Goal: Information Seeking & Learning: Learn about a topic

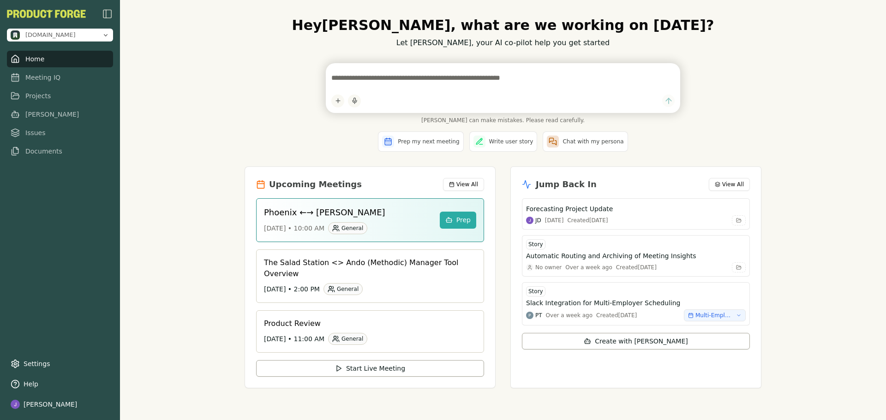
click at [208, 54] on div "Hey [PERSON_NAME] , what are we working on [DATE]? Let [PERSON_NAME], your AI c…" at bounding box center [503, 210] width 766 height 420
click at [47, 70] on link "Meeting IQ" at bounding box center [60, 74] width 106 height 17
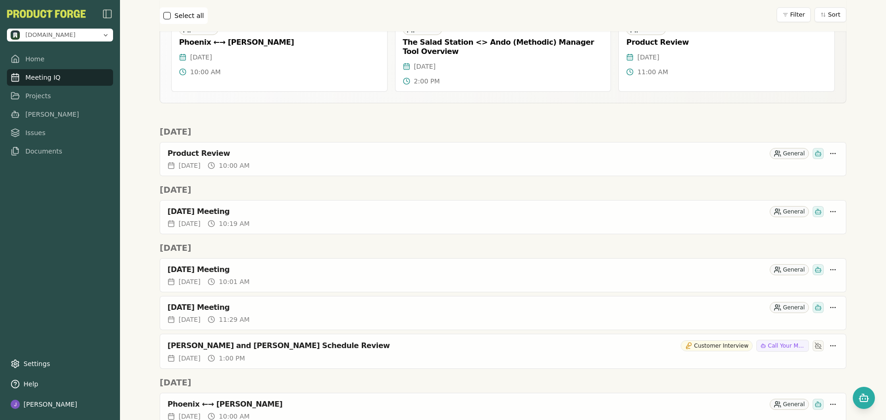
scroll to position [92, 0]
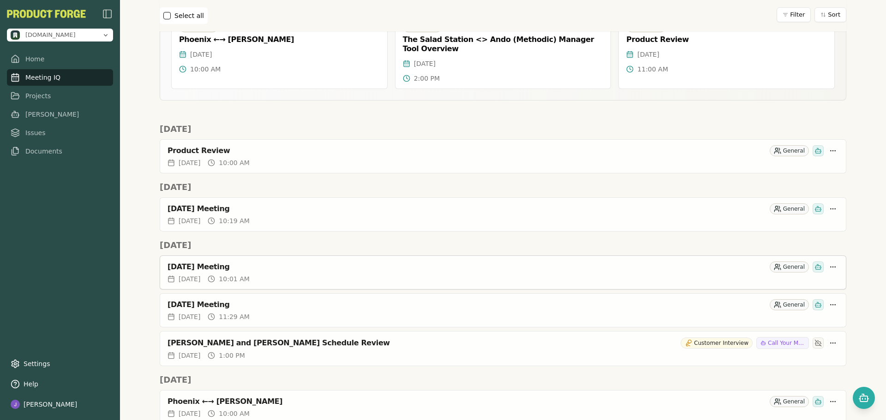
click at [323, 266] on div "[DATE] Meeting" at bounding box center [466, 267] width 598 height 9
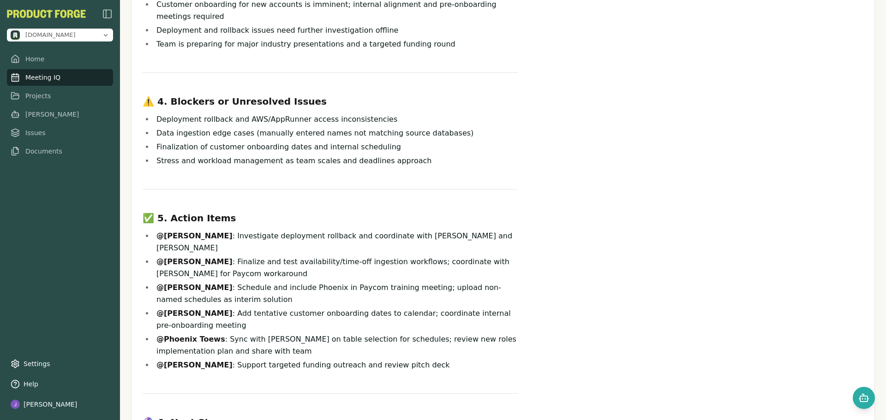
scroll to position [415, 0]
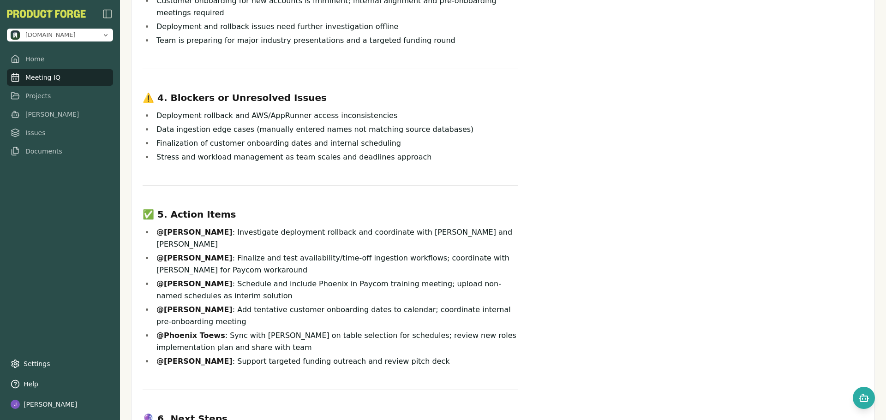
click at [688, 216] on div "📋 1. Meeting Overview General meeting to share updates, discuss open topics, an…" at bounding box center [503, 75] width 721 height 818
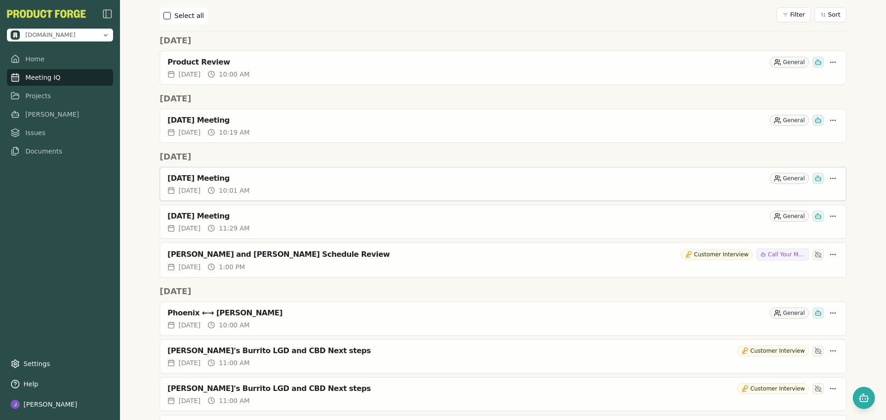
scroll to position [185, 0]
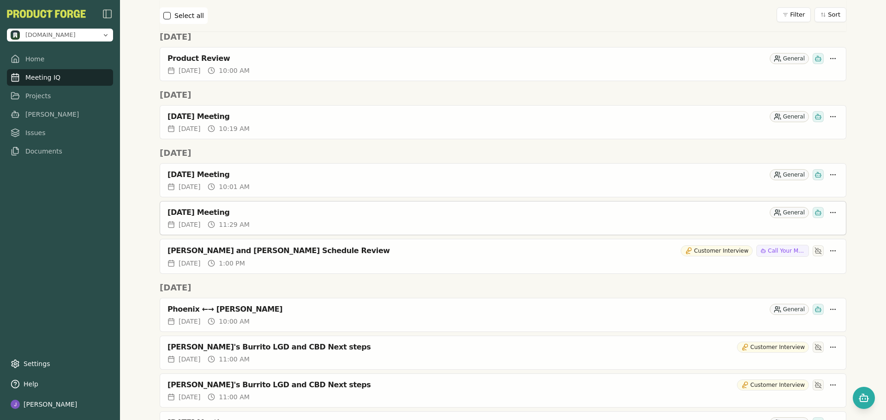
click at [337, 221] on div "[DATE] 11:29 AM" at bounding box center [502, 224] width 671 height 9
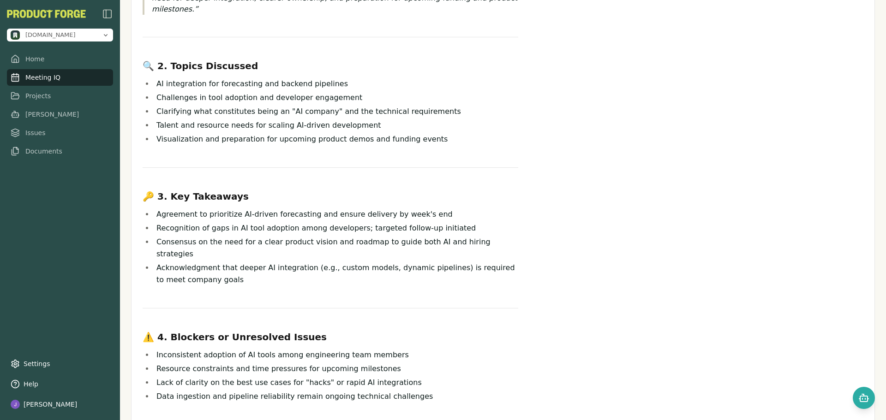
scroll to position [132, 0]
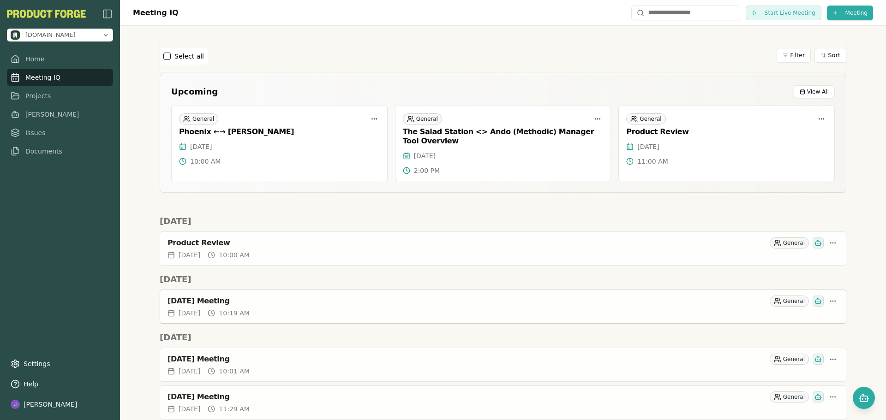
click at [368, 312] on div "[DATE] 10:19 AM" at bounding box center [502, 313] width 671 height 9
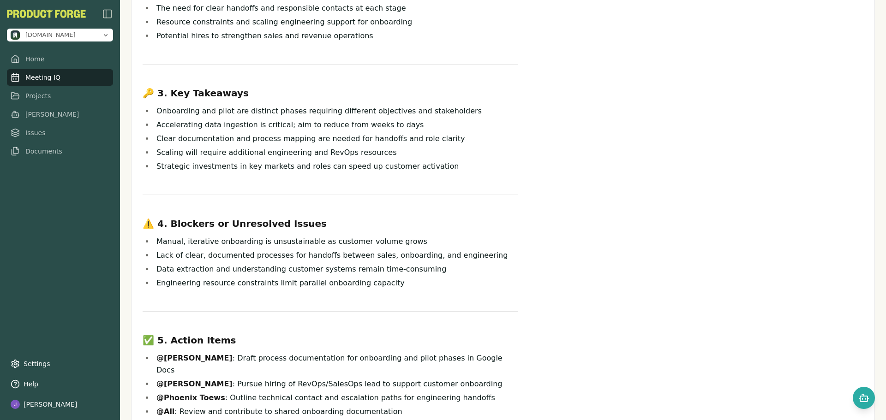
scroll to position [369, 0]
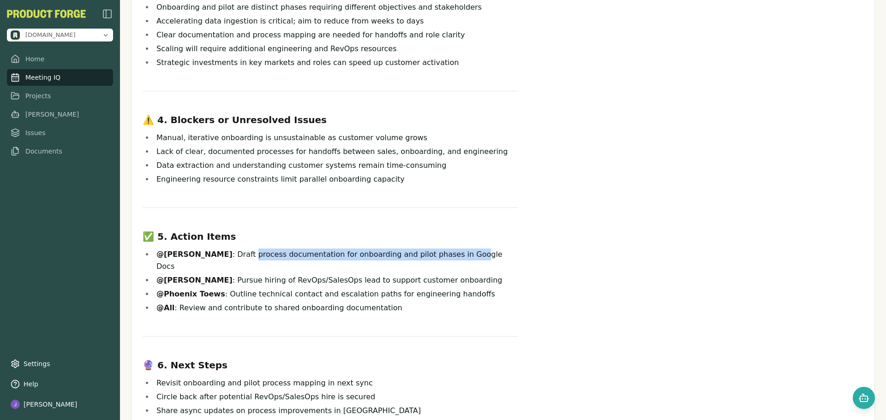
drag, startPoint x: 225, startPoint y: 270, endPoint x: 478, endPoint y: 267, distance: 253.3
click at [438, 267] on li "@[PERSON_NAME] : Draft process documentation for onboarding and pilot phases in…" at bounding box center [336, 261] width 364 height 24
click at [550, 253] on div "📋 1. Meeting Overview General meeting to share updates, discuss open topics, an…" at bounding box center [503, 65] width 721 height 705
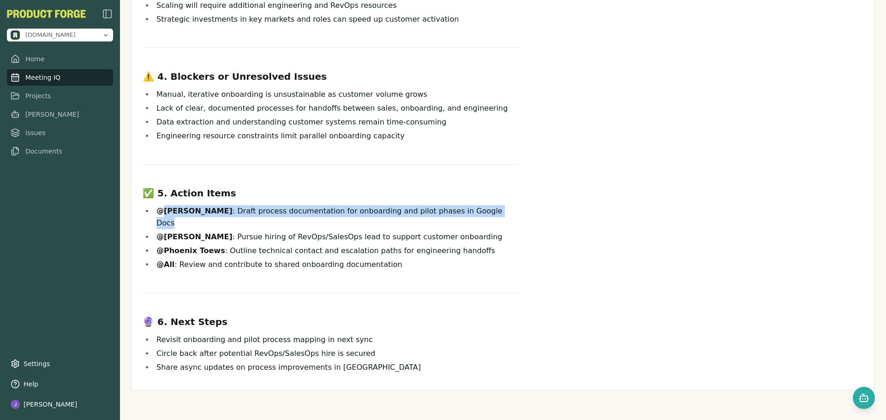
drag, startPoint x: 465, startPoint y: 224, endPoint x: 164, endPoint y: 222, distance: 300.4
click at [164, 222] on div "📋 1. Meeting Overview General meeting to share updates, discuss open topics, an…" at bounding box center [503, 21] width 721 height 705
copy li "[PERSON_NAME] : Draft process documentation for onboarding and pilot phases in …"
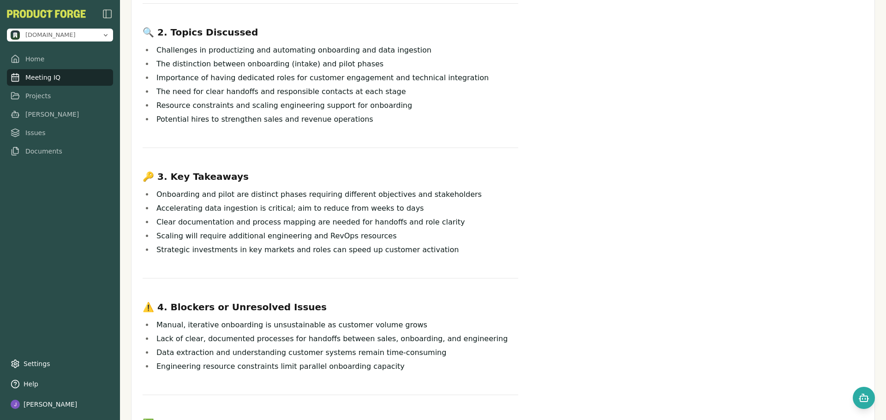
scroll to position [0, 0]
